Goal: Find specific page/section: Find specific page/section

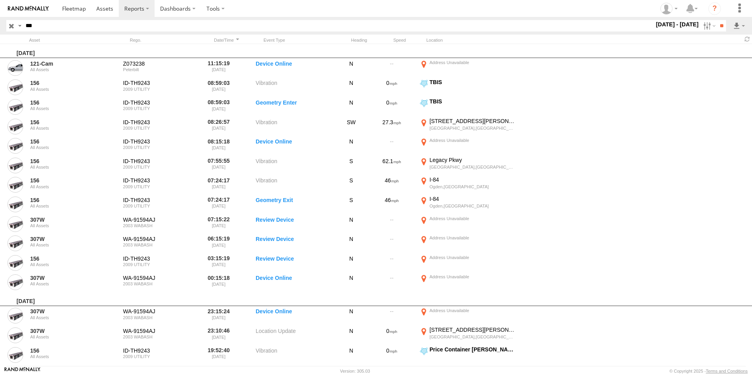
click at [8, 26] on input "button" at bounding box center [11, 25] width 10 height 11
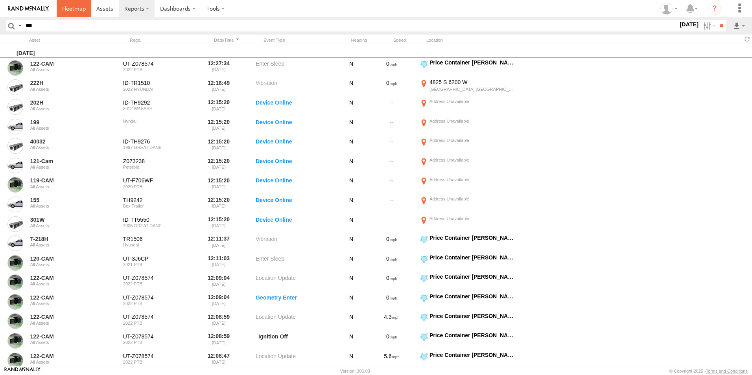
click at [78, 11] on span at bounding box center [74, 8] width 24 height 7
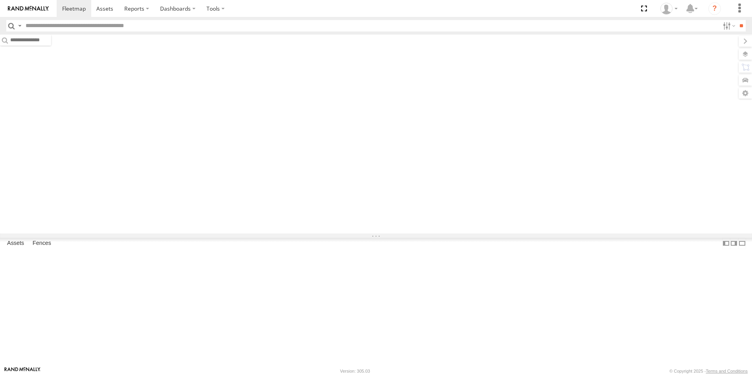
type input "***"
